Goal: Information Seeking & Learning: Learn about a topic

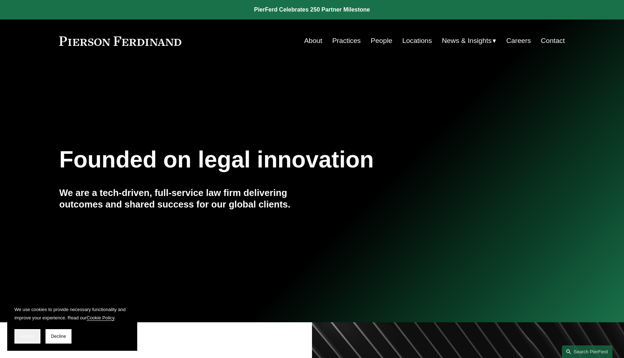
click at [32, 334] on span "Accept" at bounding box center [28, 336] width 14 height 5
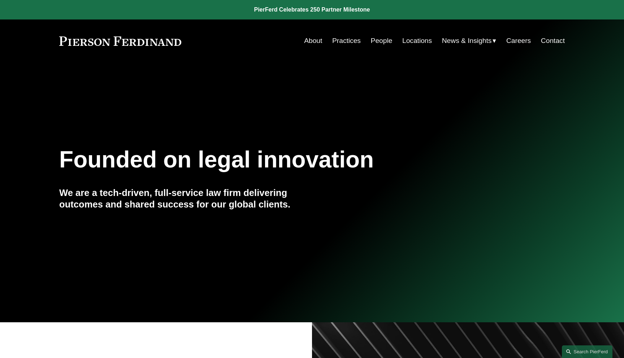
click at [374, 41] on link "People" at bounding box center [382, 41] width 22 height 14
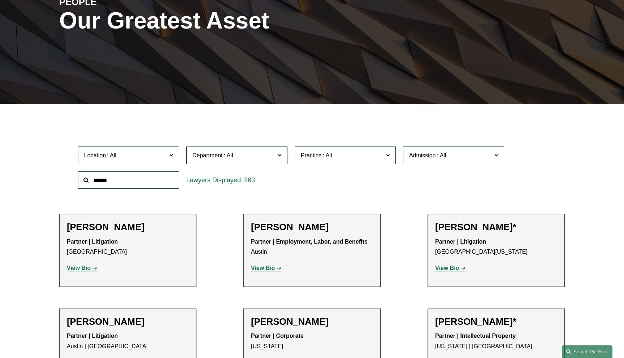
scroll to position [121, 0]
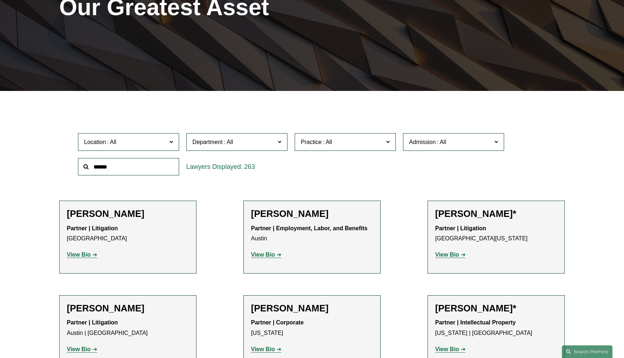
click at [451, 257] on strong "View Bio" at bounding box center [447, 255] width 24 height 6
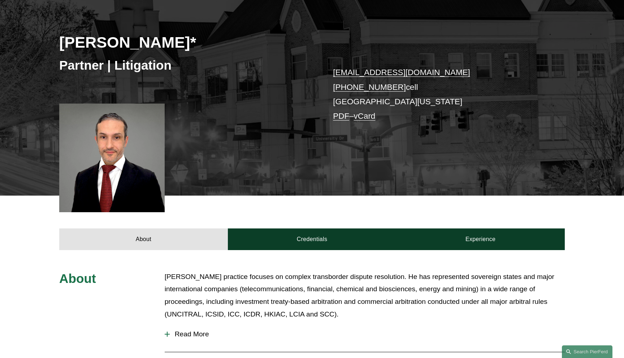
scroll to position [185, 0]
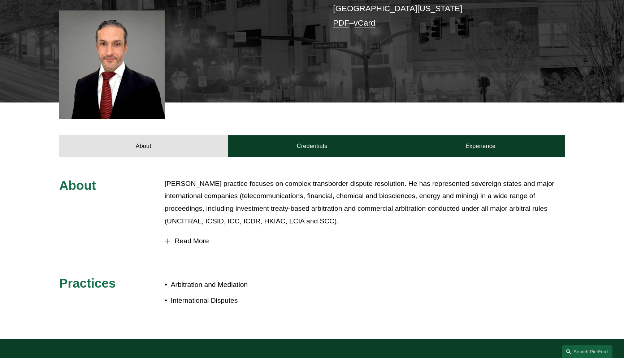
click at [200, 240] on span "Read More" at bounding box center [367, 241] width 395 height 8
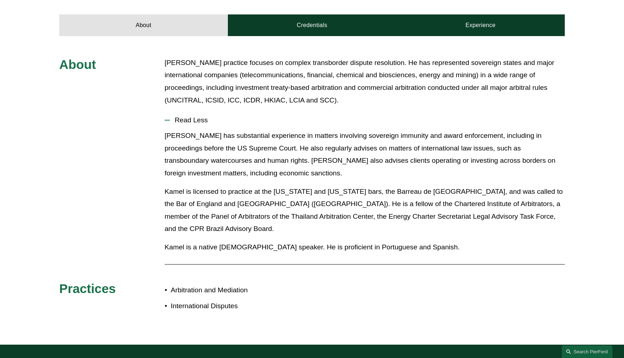
scroll to position [293, 0]
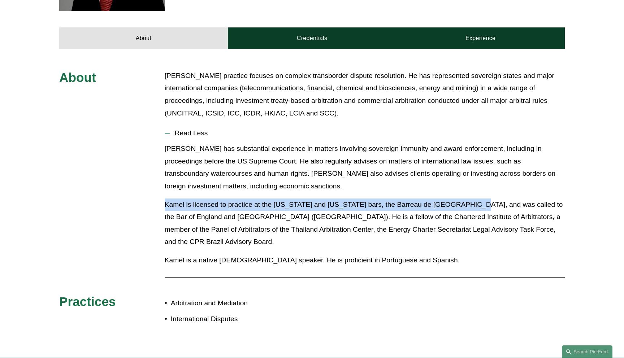
drag, startPoint x: 160, startPoint y: 205, endPoint x: 464, endPoint y: 208, distance: 303.6
click at [464, 208] on div "About Kamel’s practice focuses on complex transborder dispute resolution. He ha…" at bounding box center [312, 204] width 624 height 268
copy p "Kamel is licensed to practice at the District of Columbia and New York bars, th…"
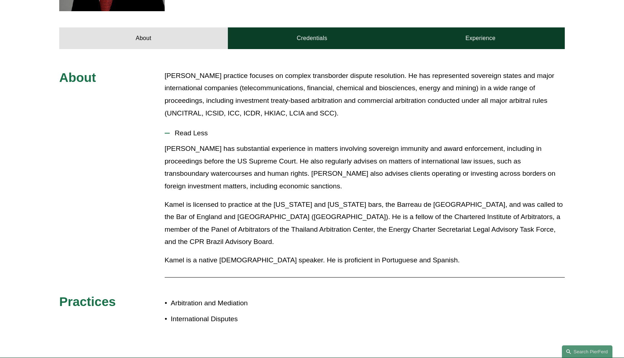
click at [466, 191] on p "Kamel has substantial experience in matters involving sovereign immunity and aw…" at bounding box center [365, 168] width 400 height 50
click at [202, 133] on span "Read Less" at bounding box center [367, 133] width 395 height 8
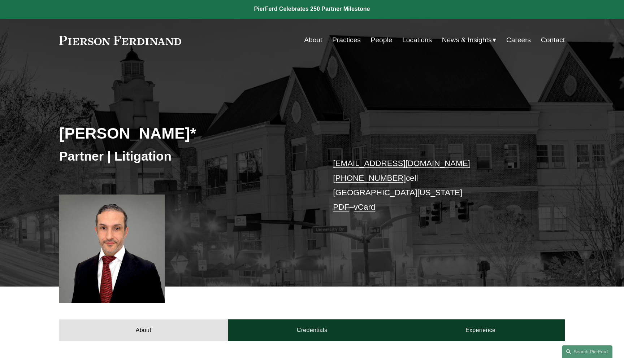
scroll to position [0, 0]
